Goal: Use online tool/utility: Use online tool/utility

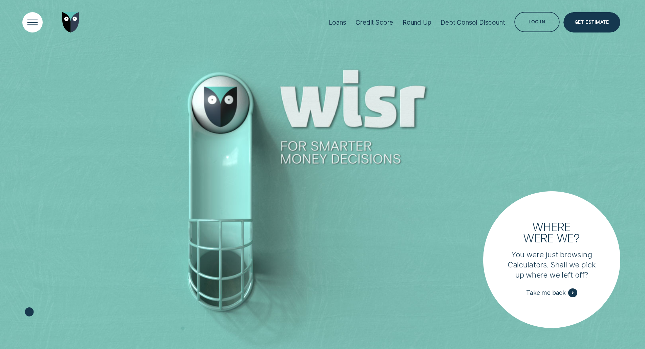
click at [26, 23] on div "Open Menu" at bounding box center [32, 22] width 29 height 29
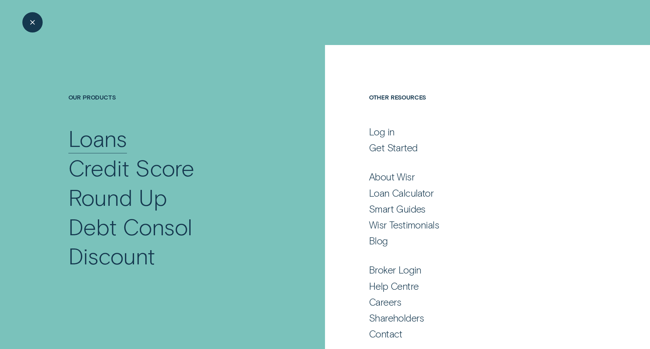
click at [86, 136] on div "Loans" at bounding box center [97, 138] width 59 height 29
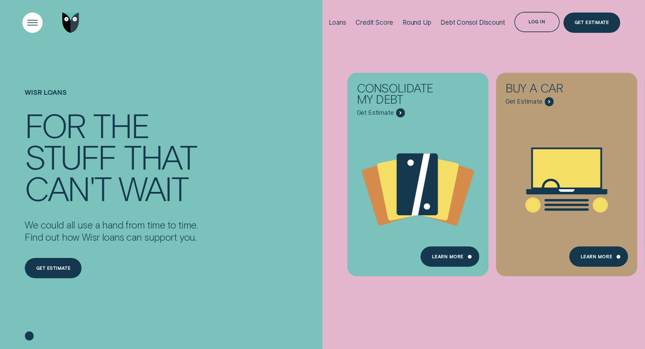
drag, startPoint x: 31, startPoint y: 20, endPoint x: 33, endPoint y: 26, distance: 5.9
click at [31, 20] on div "Open Menu" at bounding box center [32, 22] width 29 height 29
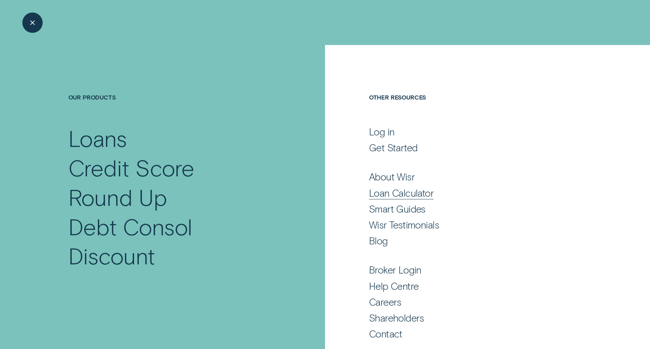
click at [398, 191] on div "Loan Calculator" at bounding box center [401, 193] width 65 height 12
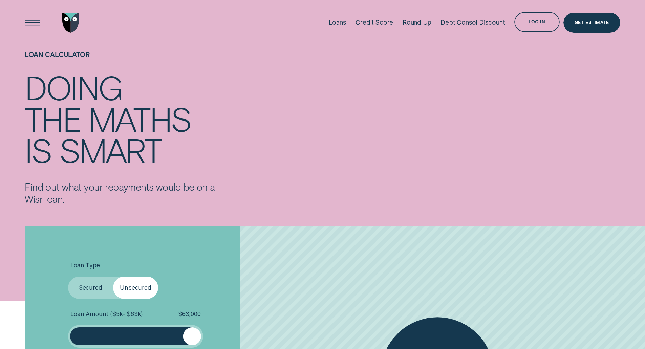
drag, startPoint x: 80, startPoint y: 337, endPoint x: 246, endPoint y: 332, distance: 166.4
click at [225, 332] on li "Loan Amount ( $5k - $63k ) $ 63,000" at bounding box center [172, 329] width 208 height 37
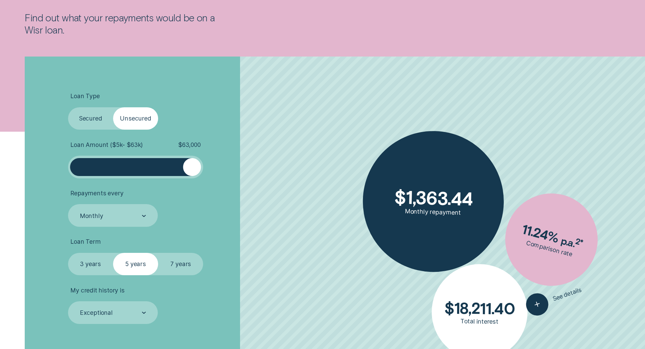
scroll to position [305, 0]
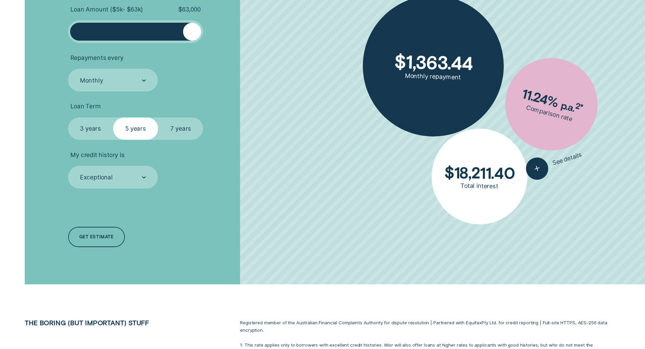
click at [191, 128] on label "7 years" at bounding box center [180, 129] width 45 height 23
click at [158, 118] on input "7 years" at bounding box center [158, 118] width 0 height 0
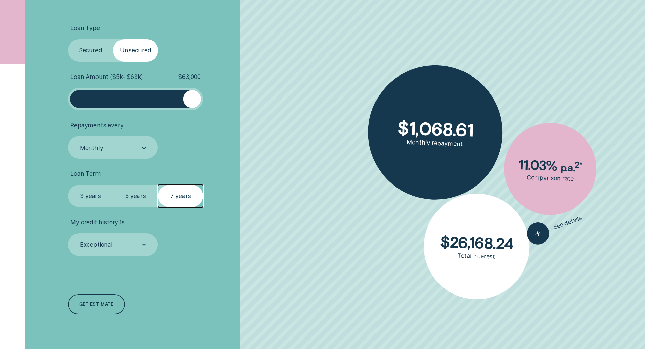
scroll to position [237, 0]
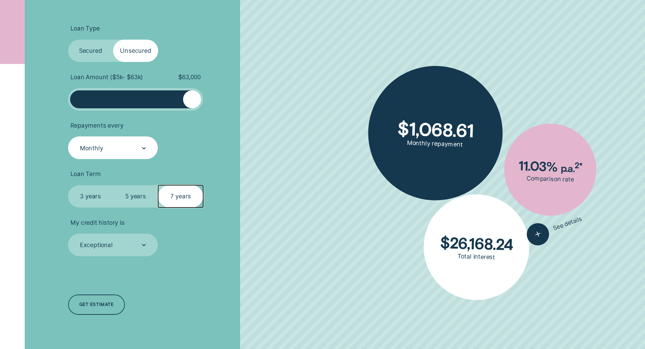
click at [100, 140] on div "Monthly" at bounding box center [113, 147] width 90 height 23
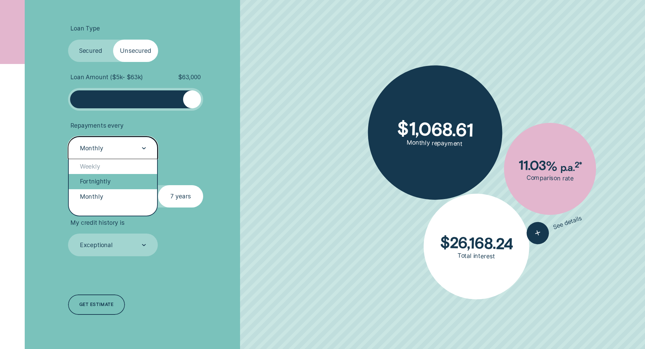
click at [105, 183] on div "Fortnightly" at bounding box center [113, 181] width 89 height 15
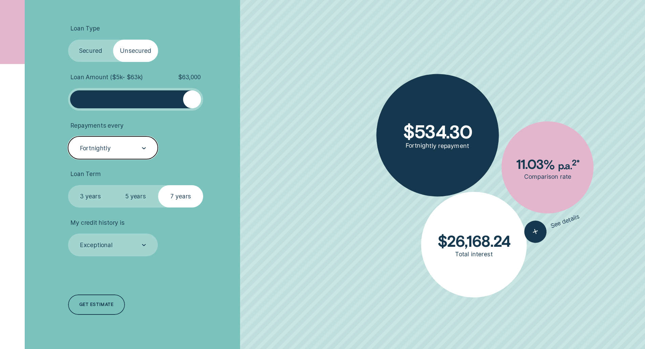
click at [93, 150] on div "Fortnightly" at bounding box center [95, 147] width 31 height 7
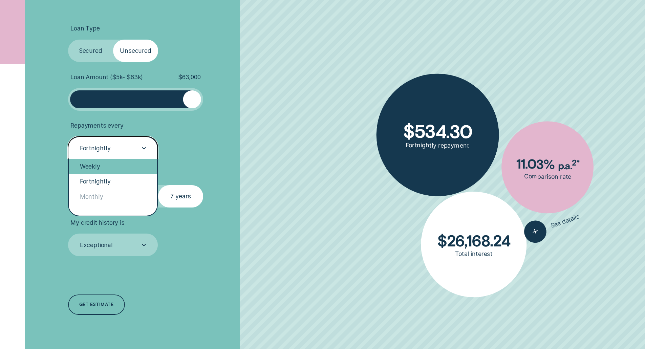
click at [92, 162] on div "Weekly" at bounding box center [113, 166] width 89 height 15
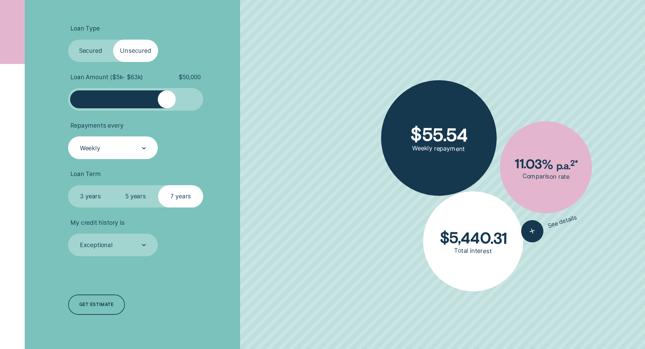
drag, startPoint x: 192, startPoint y: 102, endPoint x: 168, endPoint y: 101, distance: 24.4
click at [168, 101] on div at bounding box center [167, 99] width 18 height 18
click at [78, 154] on div "Weekly" at bounding box center [113, 147] width 90 height 23
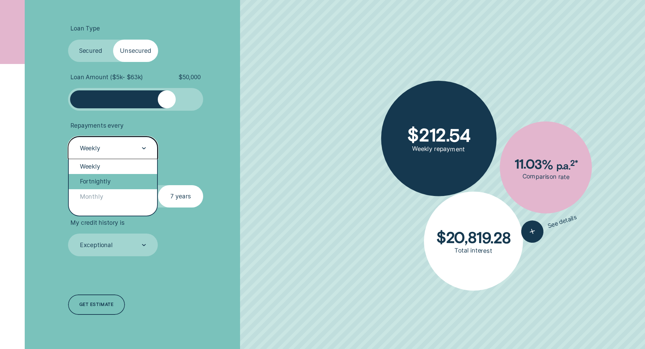
click at [88, 186] on div "Fortnightly" at bounding box center [113, 181] width 89 height 15
